Goal: Task Accomplishment & Management: Manage account settings

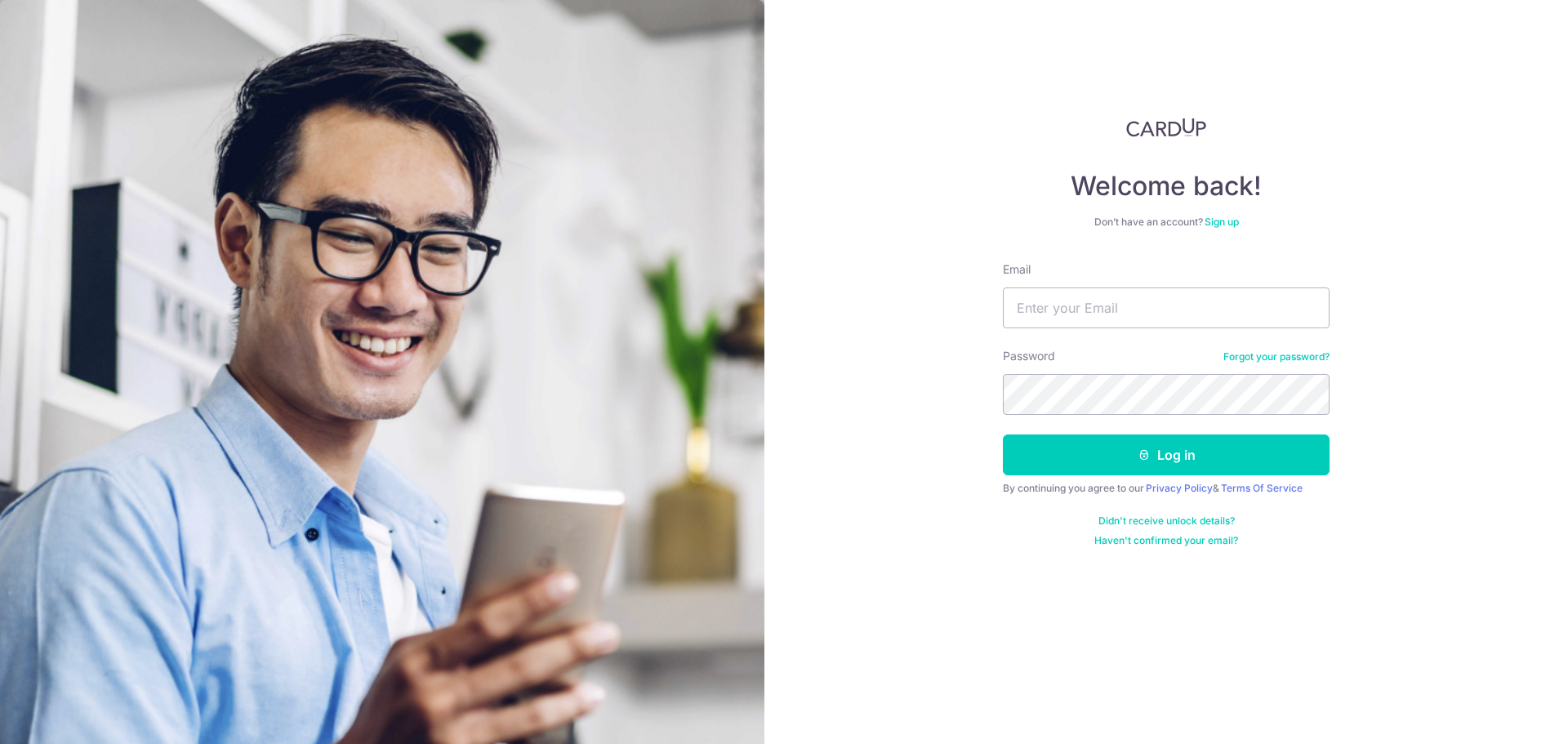
type input "[EMAIL_ADDRESS][DOMAIN_NAME]"
click at [1003, 435] on button "Log in" at bounding box center [1166, 455] width 327 height 41
